Goal: Find specific page/section: Find specific page/section

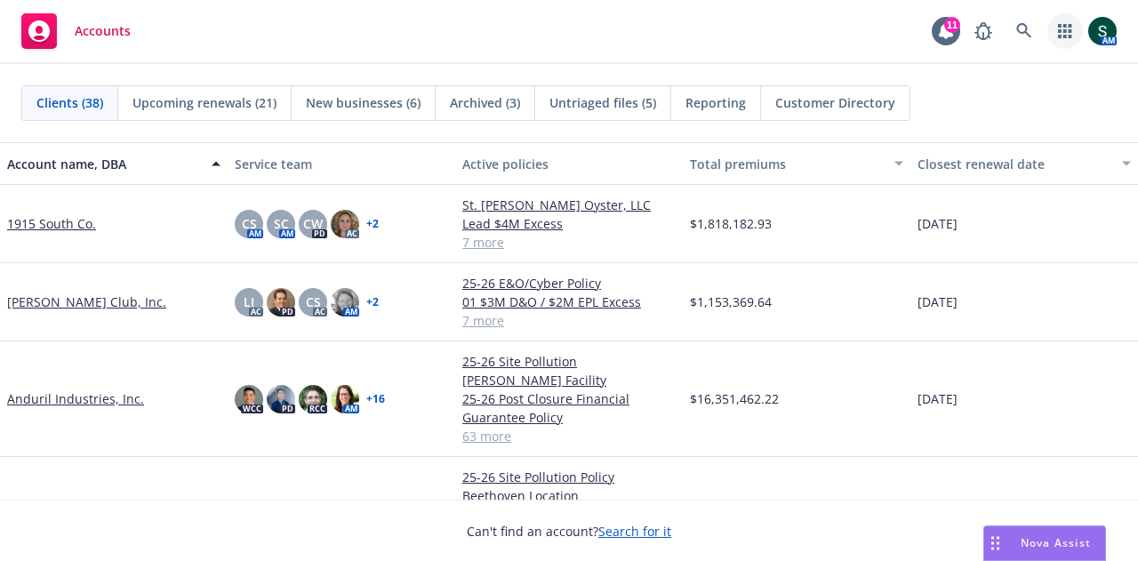
click at [1062, 27] on icon "button" at bounding box center [1065, 31] width 14 height 14
